Goal: Transaction & Acquisition: Purchase product/service

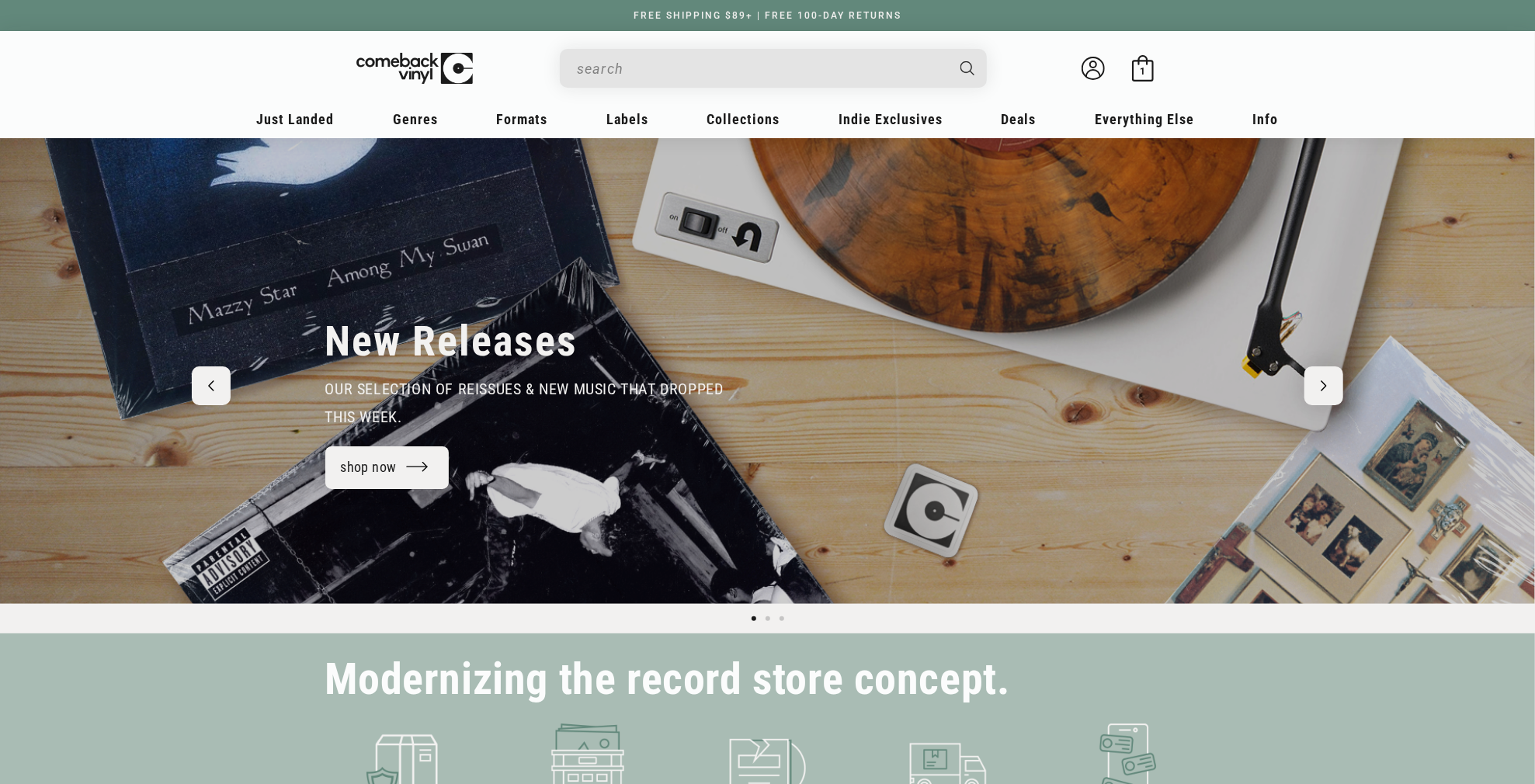
click at [587, 65] on input "Search" at bounding box center [761, 68] width 368 height 32
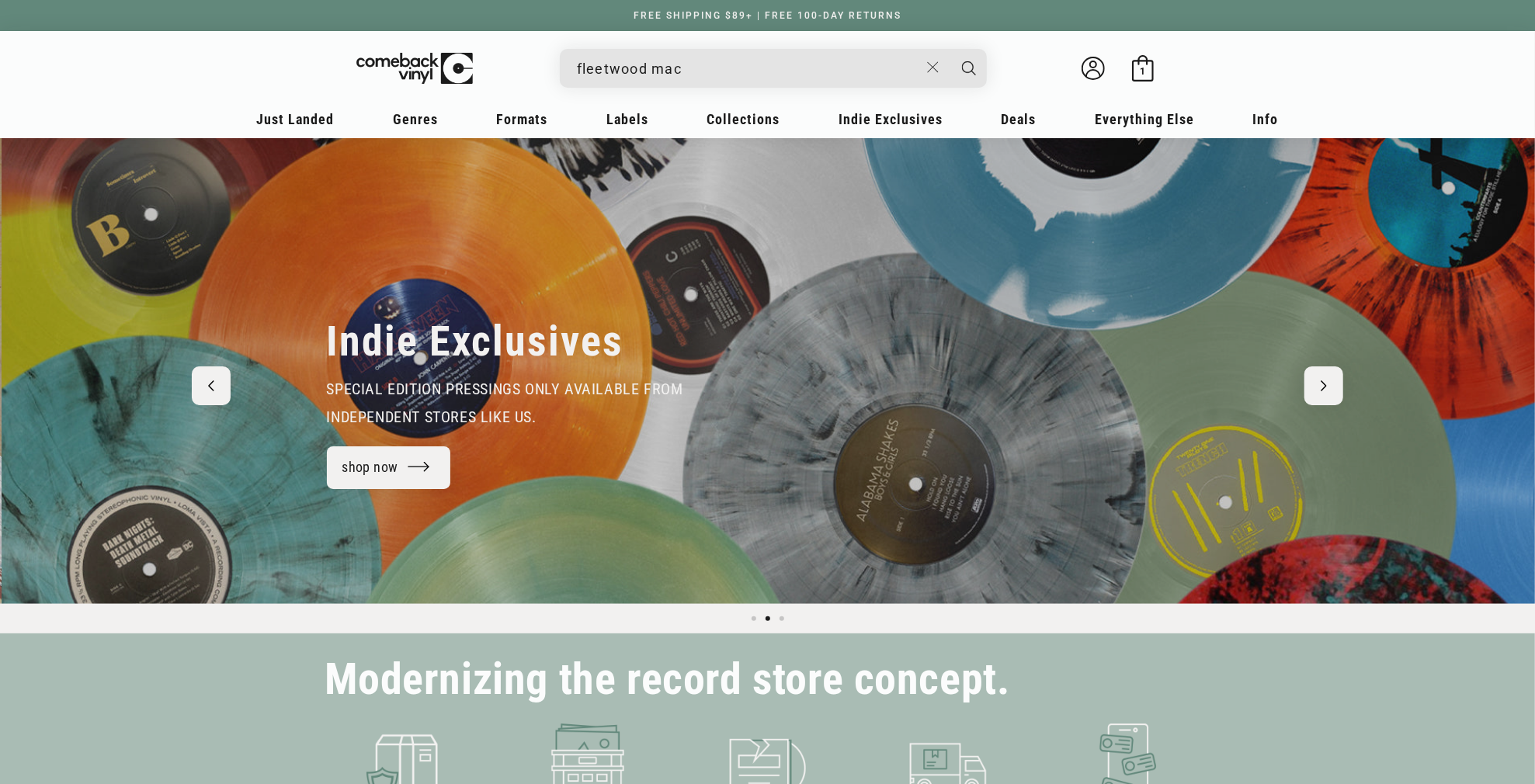
scroll to position [0, 1535]
type input "fleetwood mac brick"
click at [949, 49] on button "Search" at bounding box center [968, 68] width 39 height 38
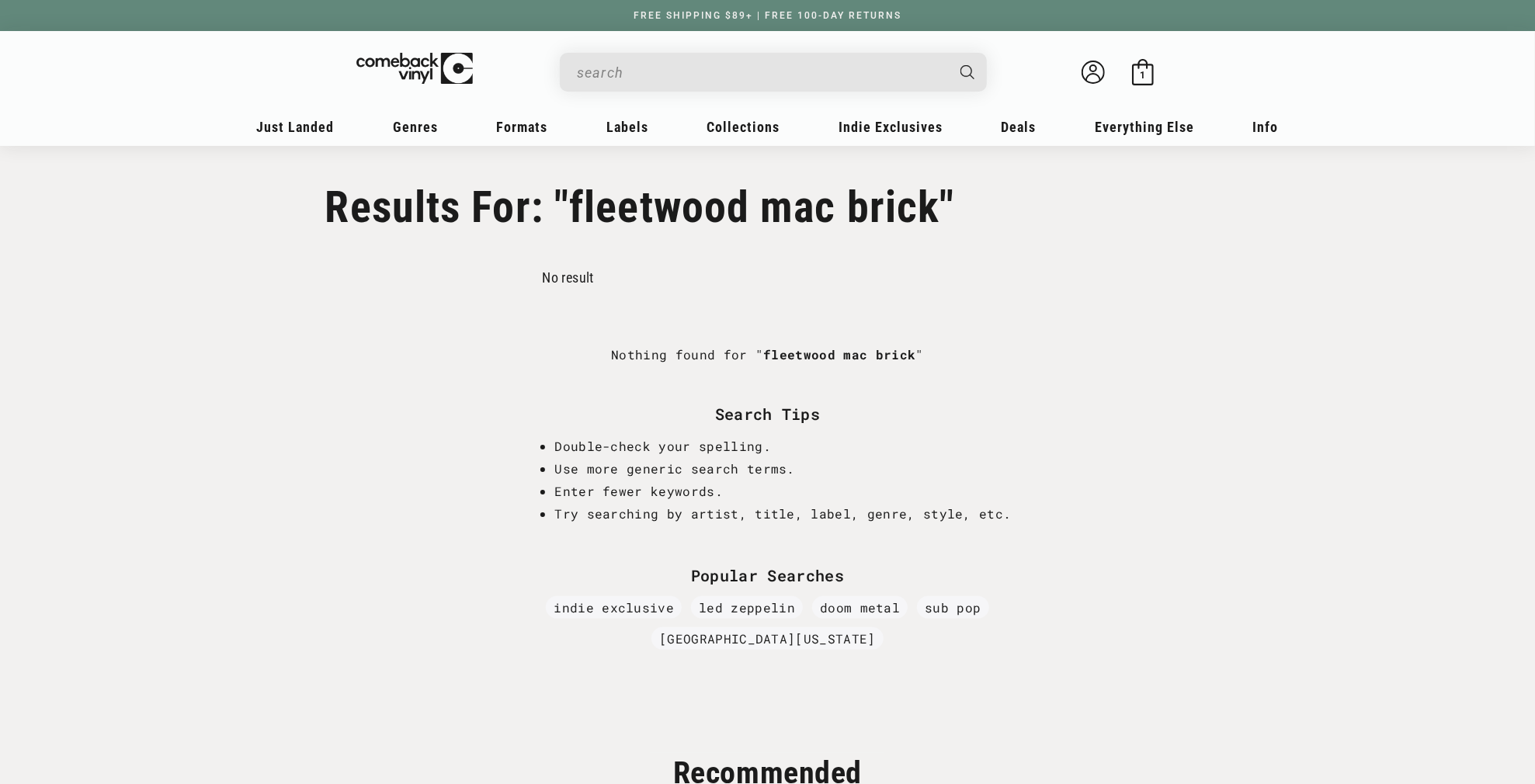
click at [667, 79] on input "Search" at bounding box center [761, 72] width 368 height 32
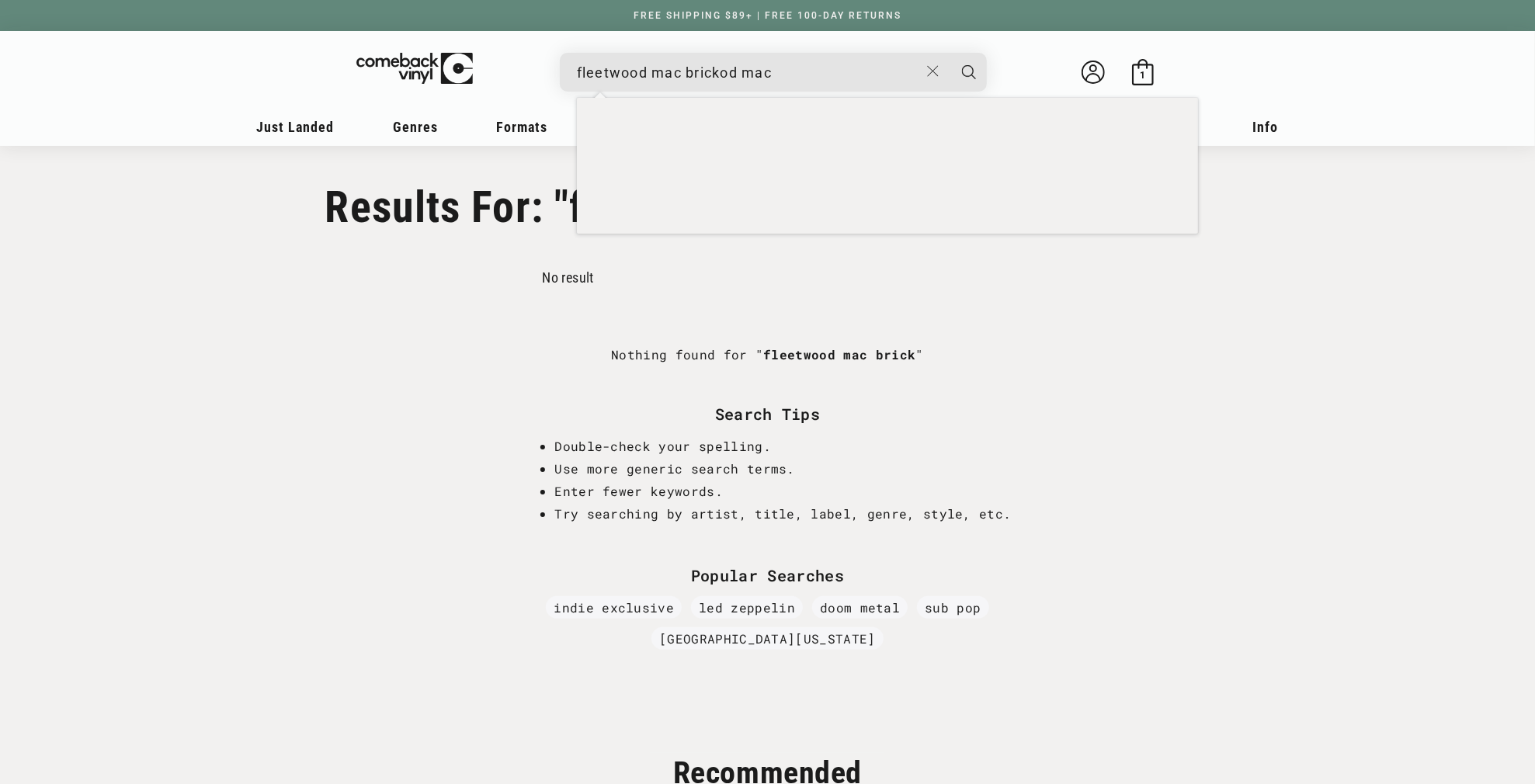
click at [949, 53] on button "Search" at bounding box center [968, 71] width 39 height 38
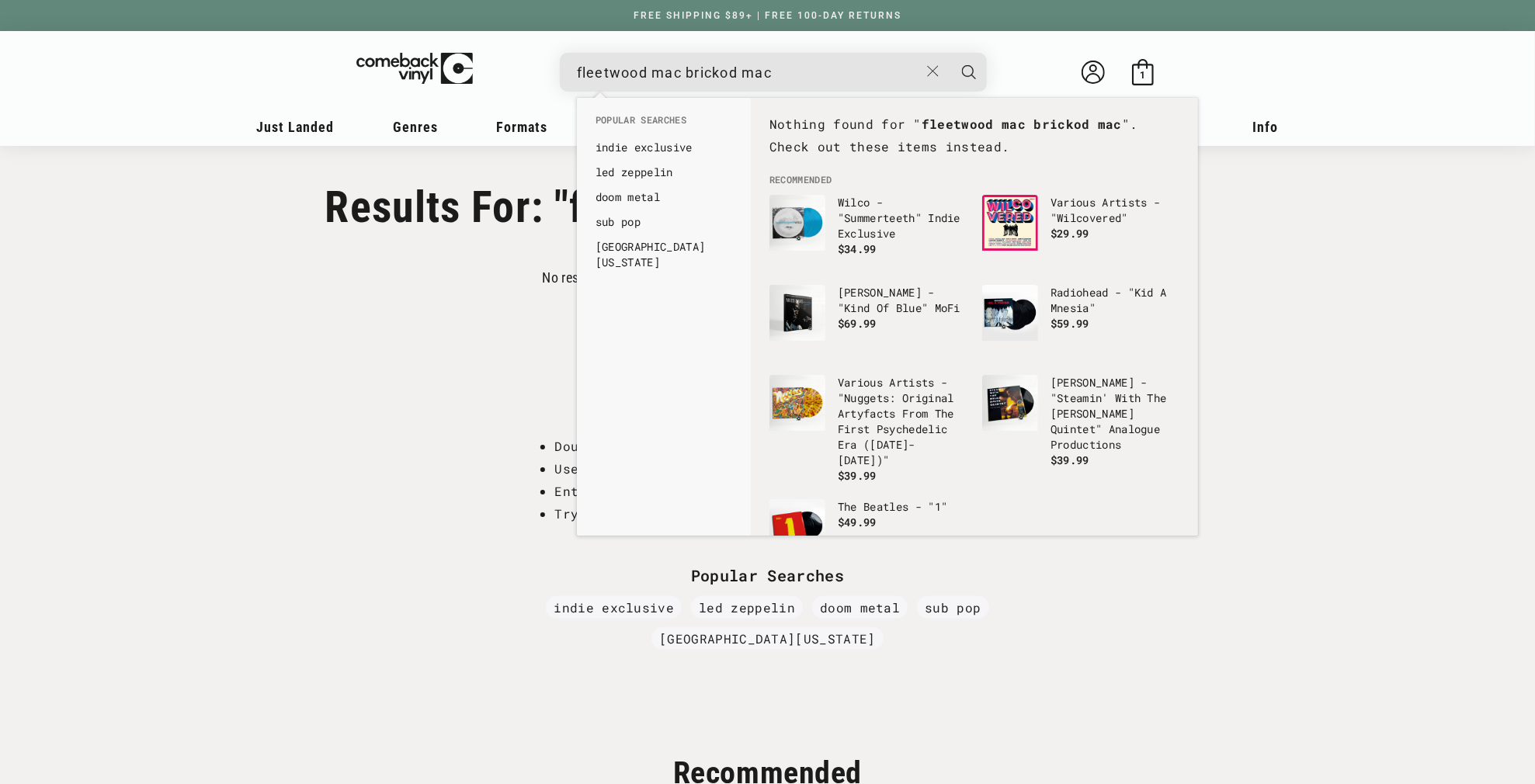
drag, startPoint x: 781, startPoint y: 70, endPoint x: 843, endPoint y: 65, distance: 62.2
click at [786, 69] on input "fleetwood mac brickod mac" at bounding box center [748, 72] width 343 height 32
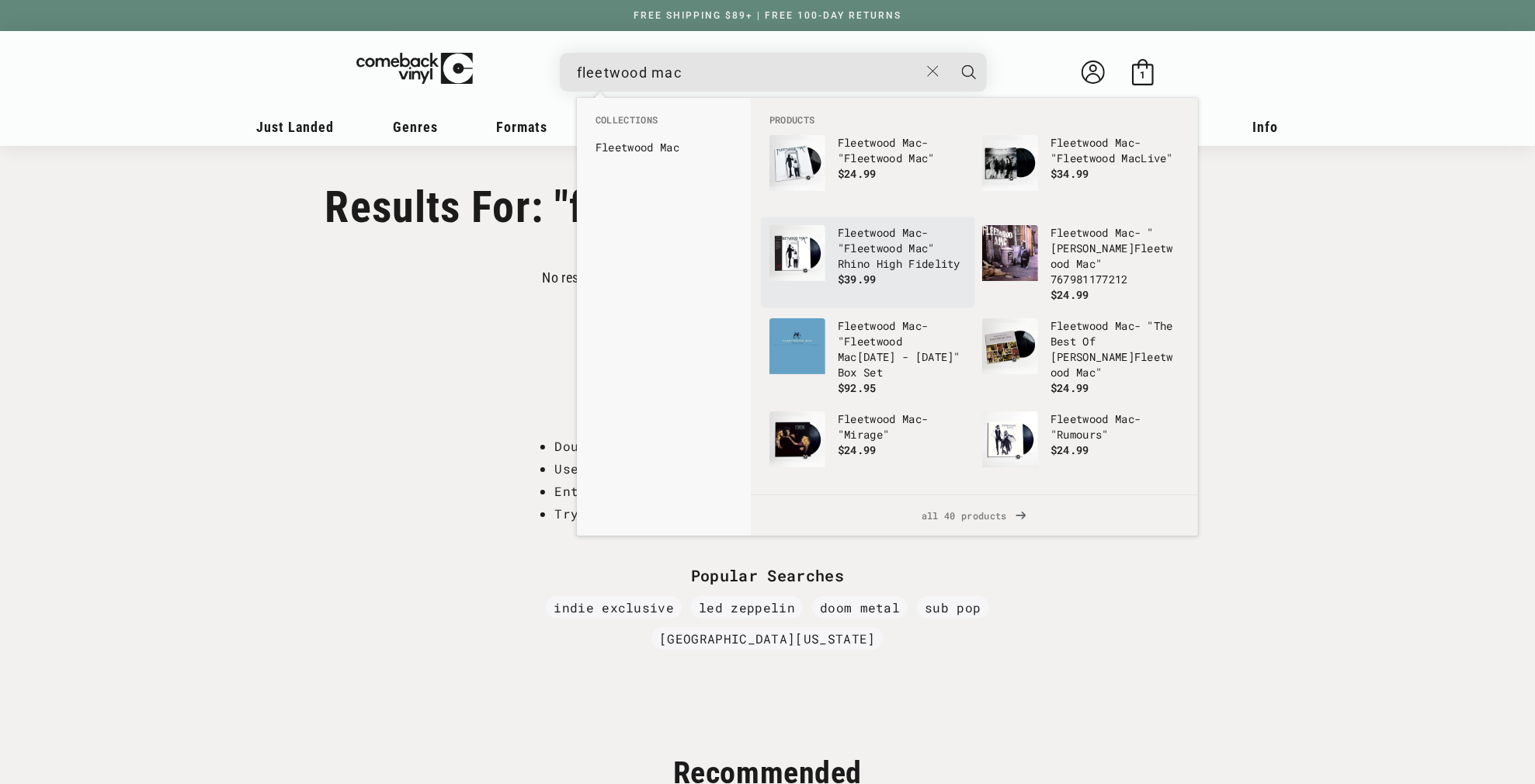
type input "fleetwood mac"
click at [875, 264] on p "Fleetwood Mac - " Fleetwood Mac " Rhino High Fidelity" at bounding box center [902, 247] width 129 height 46
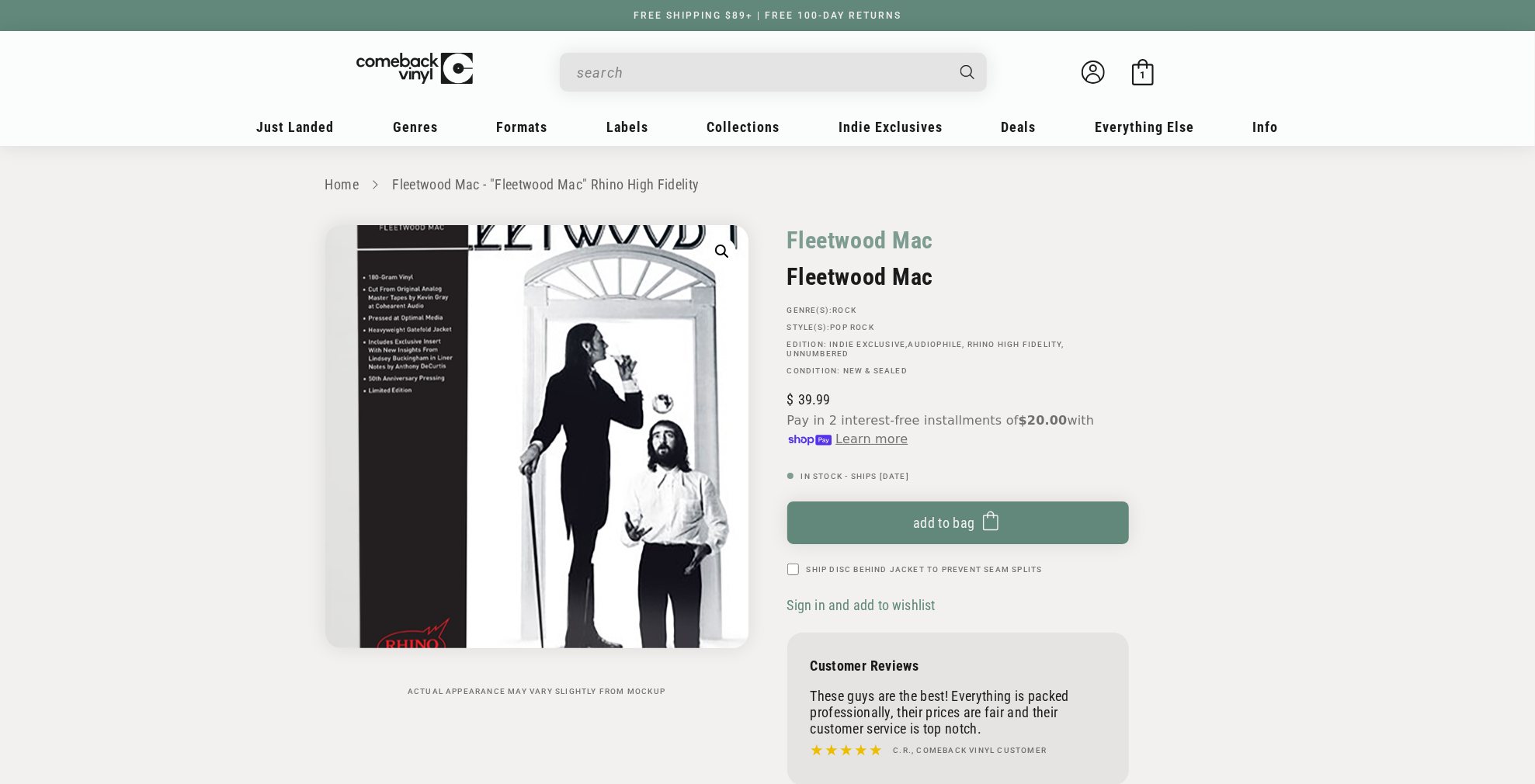
click at [375, 421] on img "Gallery Viewer" at bounding box center [537, 436] width 423 height 423
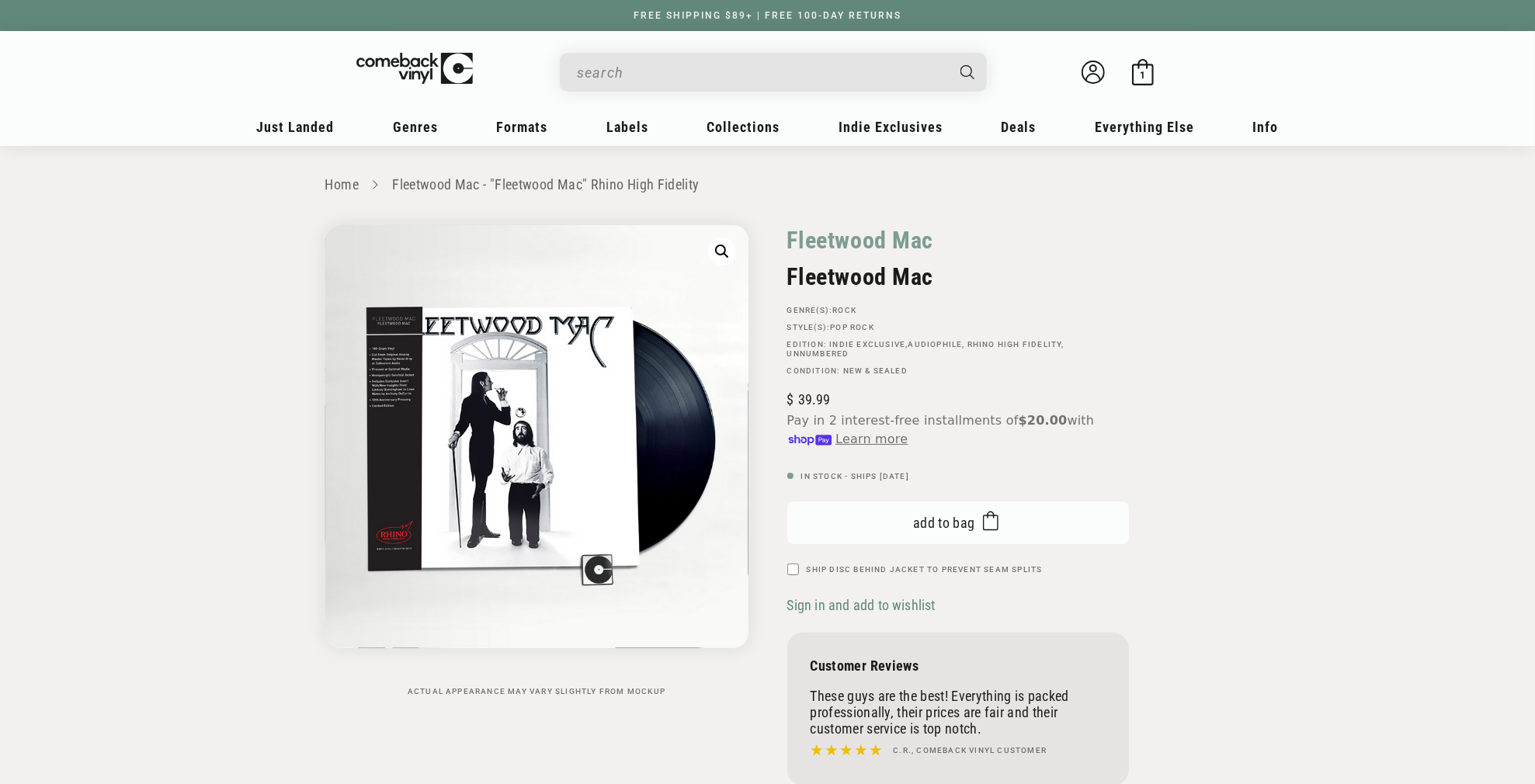
click at [986, 527] on icon "submit" at bounding box center [991, 521] width 16 height 25
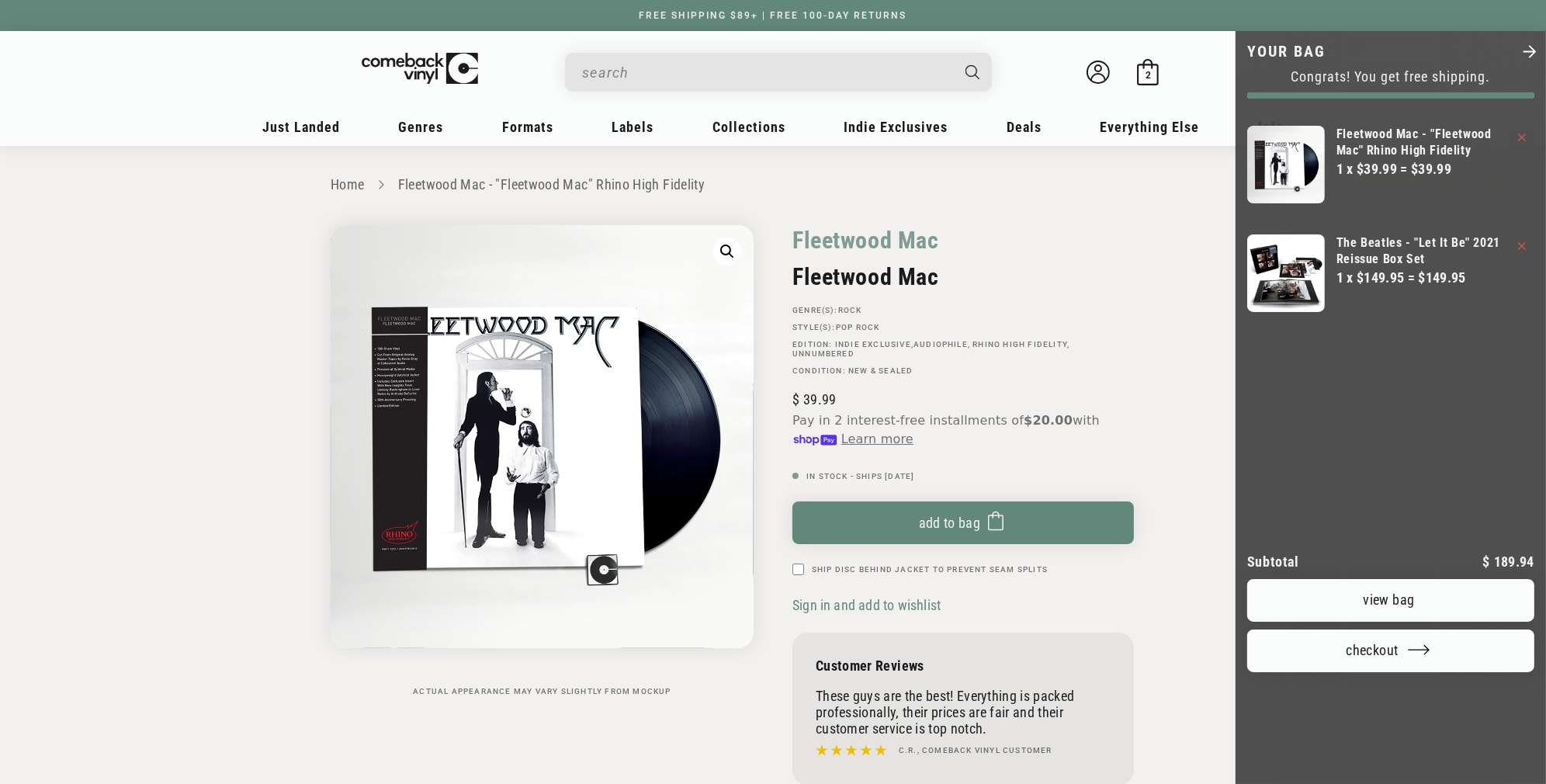
click at [1518, 244] on icon "Your bag" at bounding box center [1522, 246] width 8 height 8
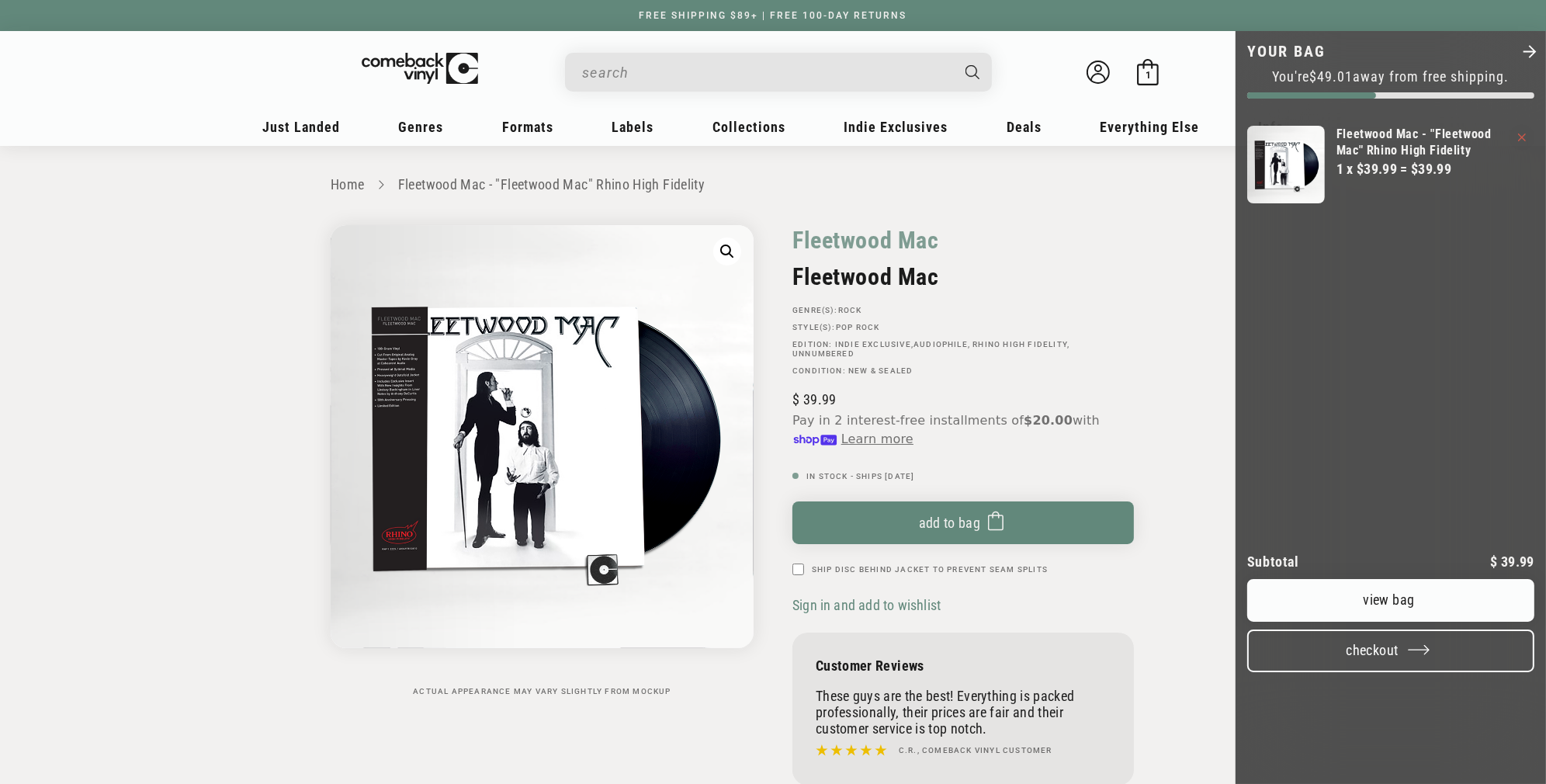
click at [1343, 672] on button "Checkout" at bounding box center [1391, 650] width 288 height 42
